Goal: Task Accomplishment & Management: Use online tool/utility

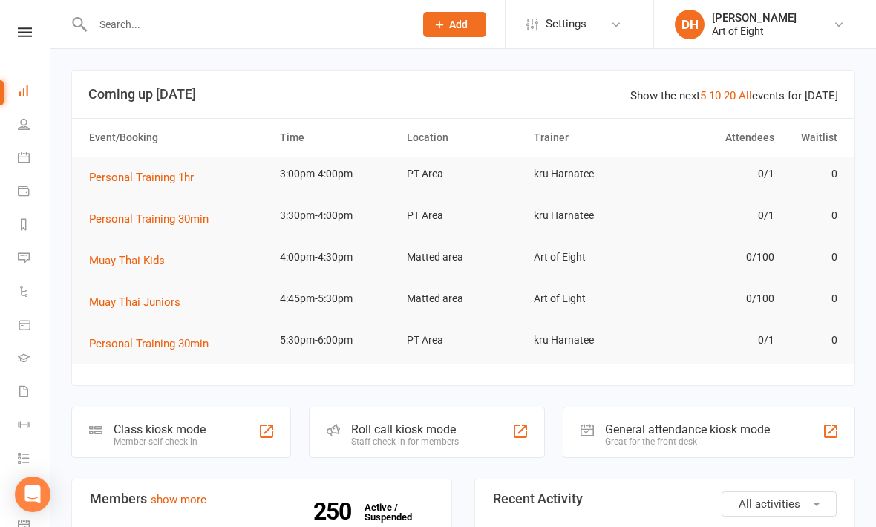
click at [154, 422] on div "Class kiosk mode" at bounding box center [160, 429] width 92 height 14
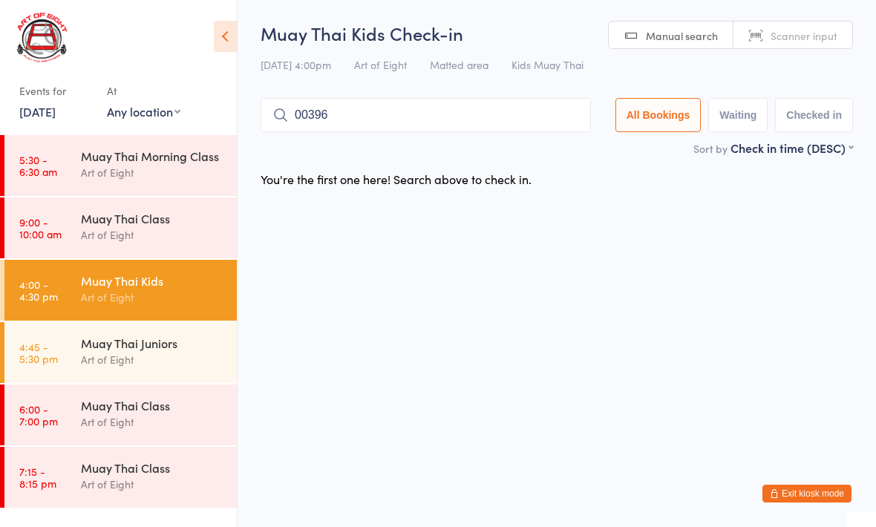
type input "00396"
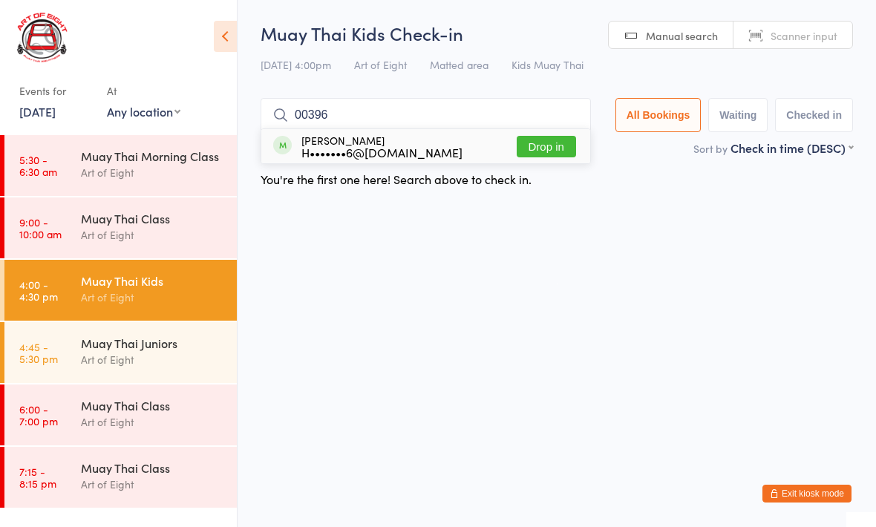
click at [538, 151] on button "Drop in" at bounding box center [546, 147] width 59 height 22
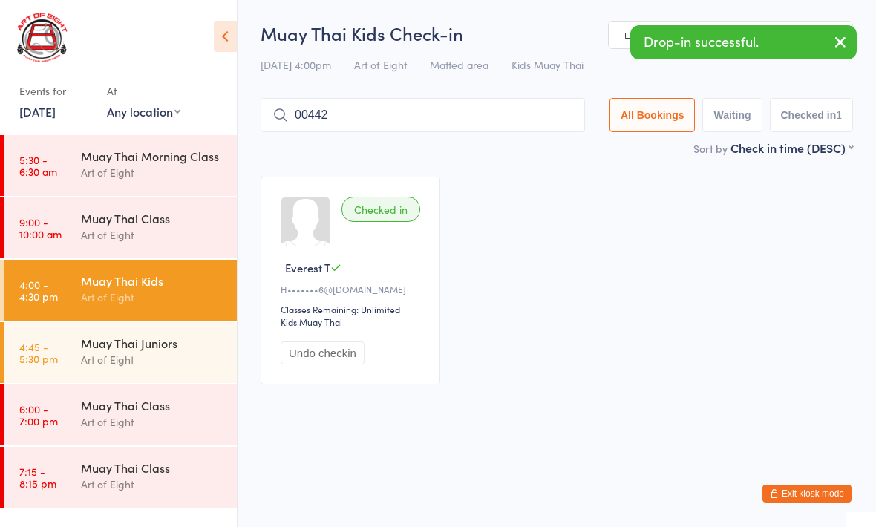
type input "00442"
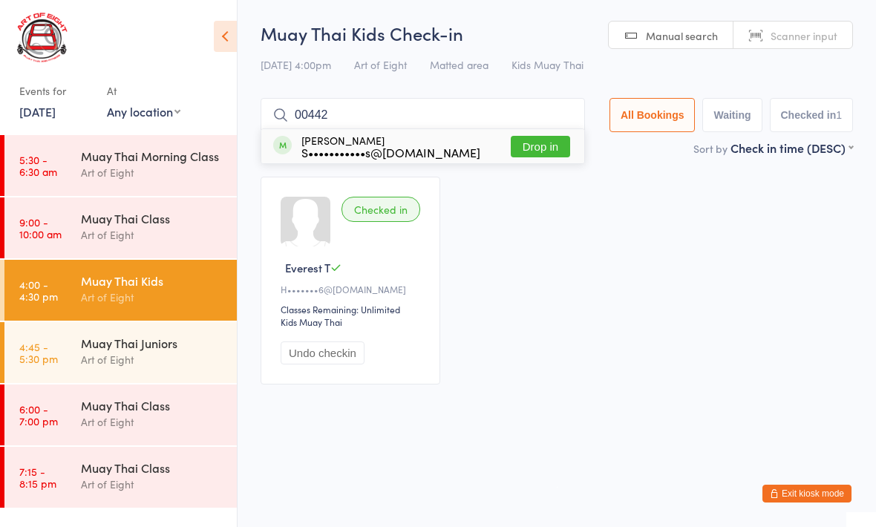
click at [539, 157] on button "Drop in" at bounding box center [540, 147] width 59 height 22
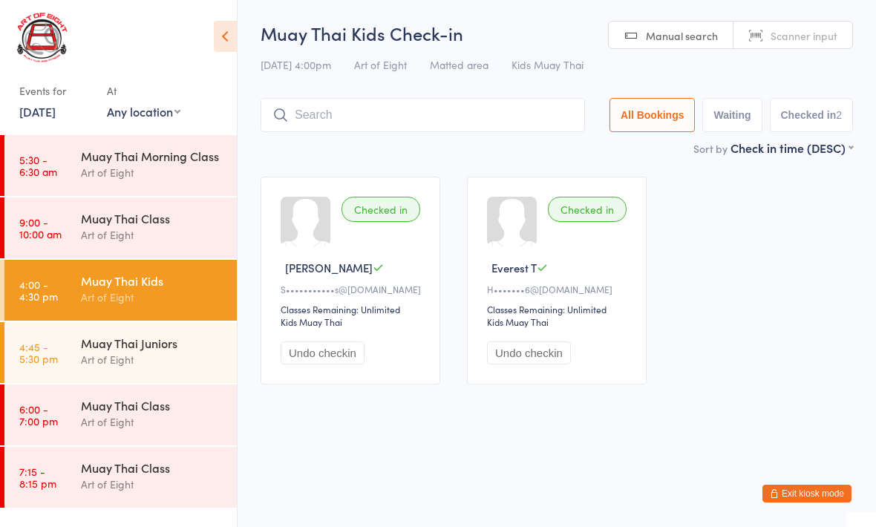
click at [436, 112] on input "search" at bounding box center [422, 115] width 324 height 34
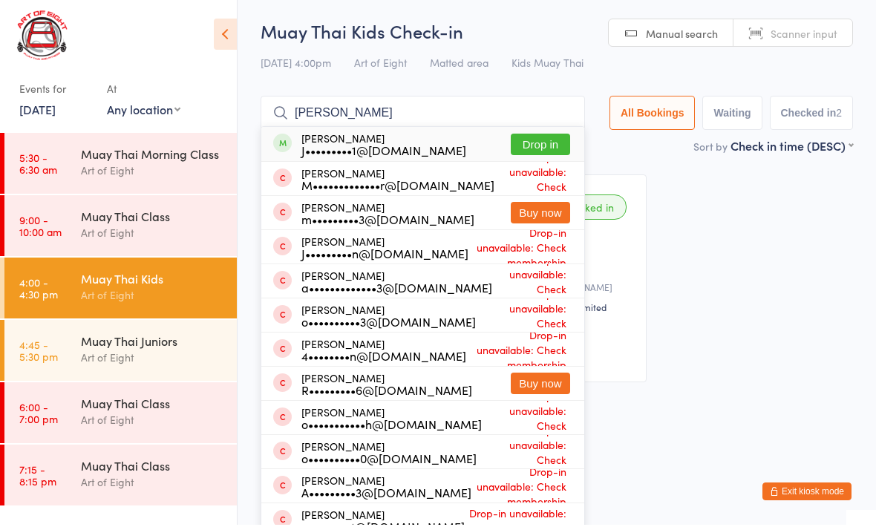
type input "[PERSON_NAME]"
click at [526, 149] on button "Drop in" at bounding box center [540, 147] width 59 height 22
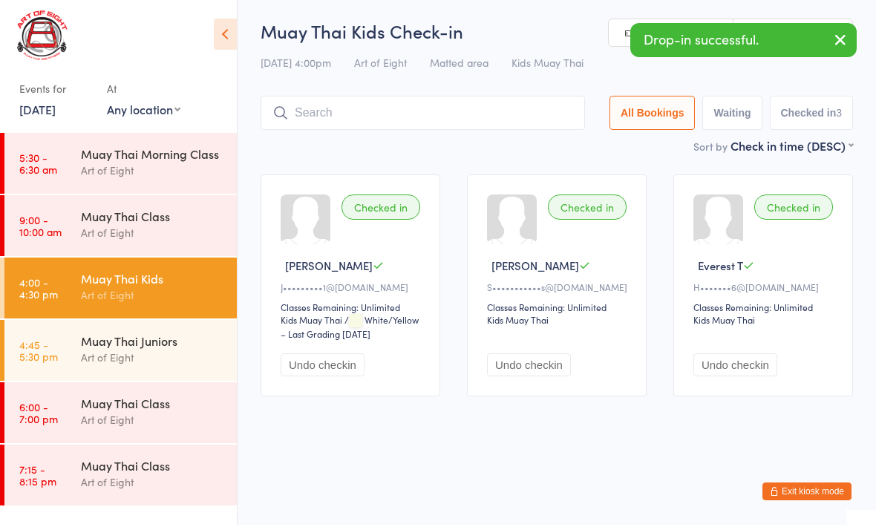
click at [646, 152] on div "Sort by Check in time (DESC) First name (ASC) First name (DESC) Last name (ASC)…" at bounding box center [556, 148] width 592 height 16
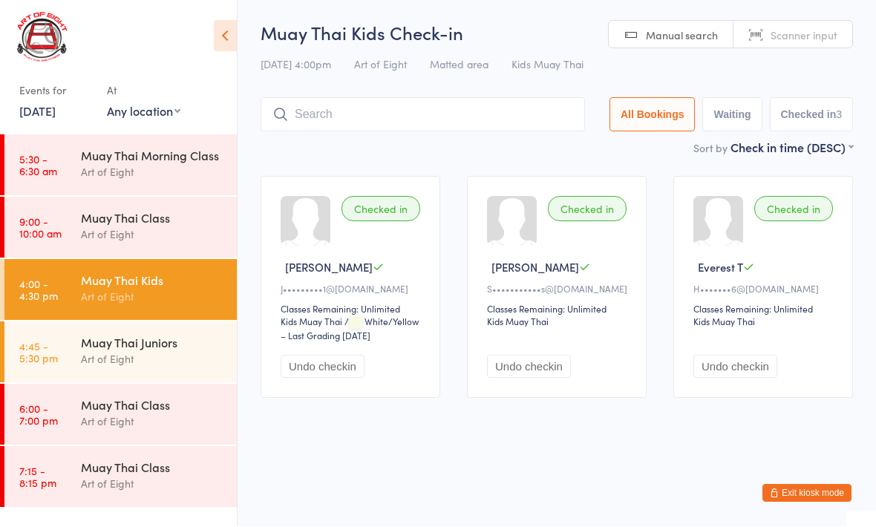
click at [486, 111] on input "search" at bounding box center [422, 115] width 324 height 34
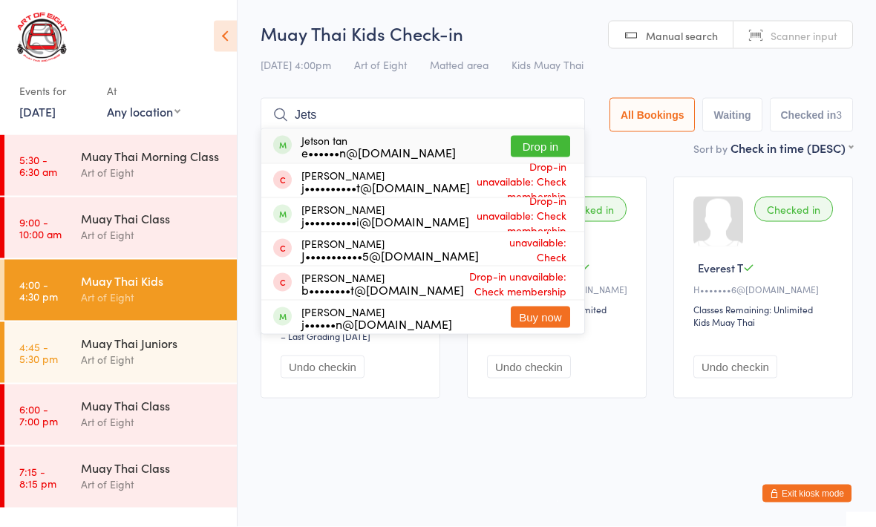
type input "Jets"
click at [545, 147] on button "Drop in" at bounding box center [540, 147] width 59 height 22
